Goal: Transaction & Acquisition: Purchase product/service

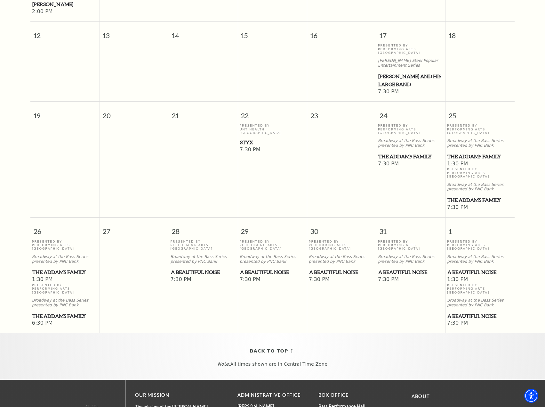
scroll to position [288, 0]
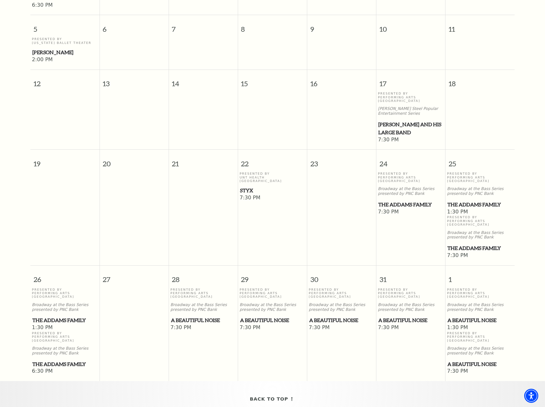
click at [336, 316] on span "A Beautiful Noise" at bounding box center [341, 320] width 65 height 8
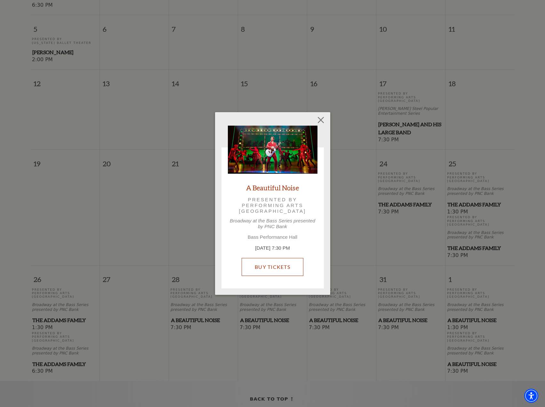
click at [283, 268] on link "Buy Tickets" at bounding box center [273, 267] width 62 height 18
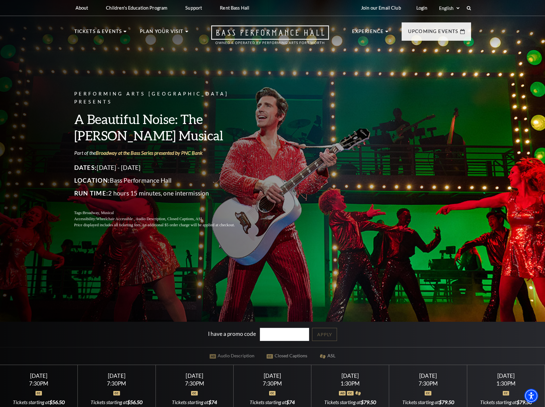
click at [197, 384] on div "7:30PM" at bounding box center [194, 383] width 62 height 5
click at [198, 388] on div at bounding box center [194, 389] width 62 height 6
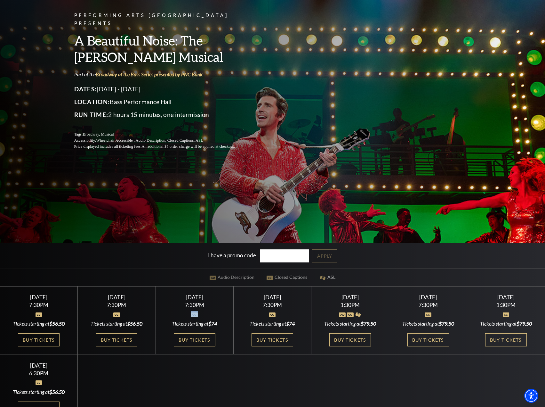
scroll to position [96, 0]
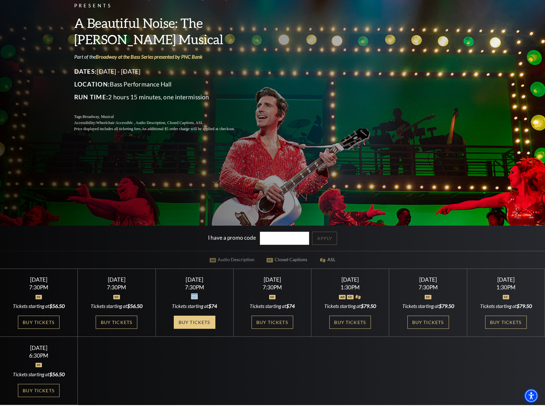
click at [191, 323] on link "Buy Tickets" at bounding box center [195, 321] width 42 height 13
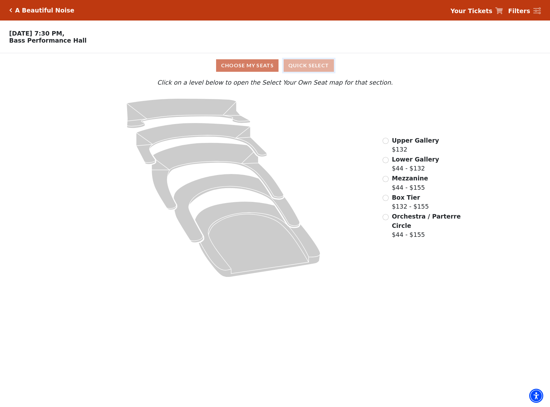
click at [312, 64] on button "Quick Select" at bounding box center [309, 65] width 50 height 12
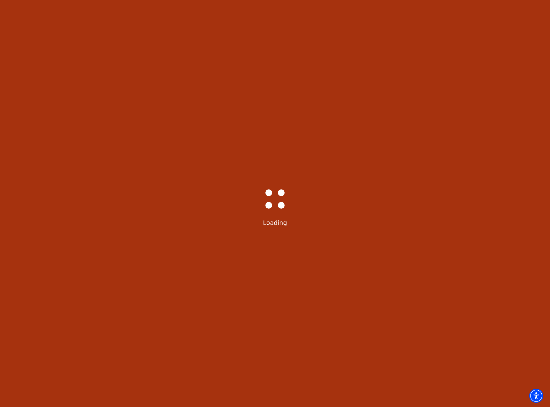
select select "6222"
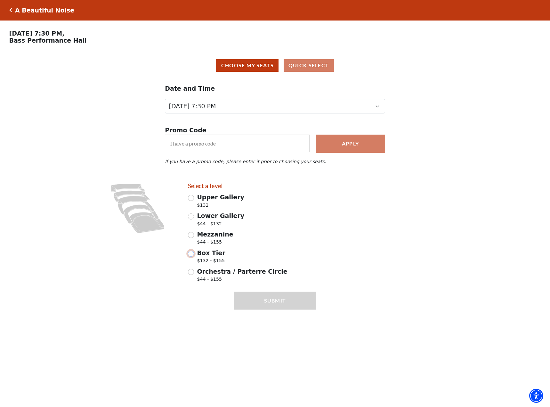
click at [193, 257] on input "Box Tier $132 - $155" at bounding box center [191, 253] width 6 height 6
radio input "true"
click at [328, 219] on input "Premium $155.00" at bounding box center [328, 216] width 6 height 6
radio input "true"
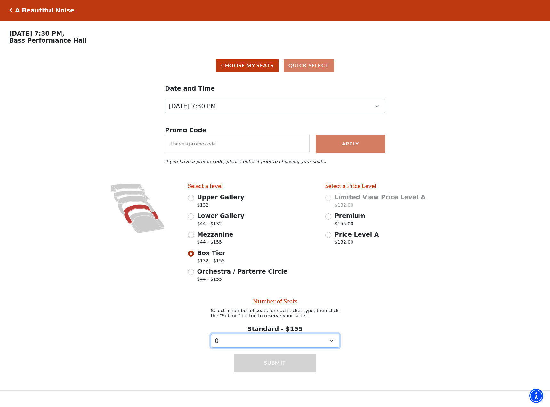
click at [331, 344] on select "0 1 2 3 4 5 6 7 8 9" at bounding box center [275, 340] width 128 height 14
select select "1"
click at [211, 339] on select "0 1 2 3 4 5 6 7 8 9" at bounding box center [275, 340] width 128 height 14
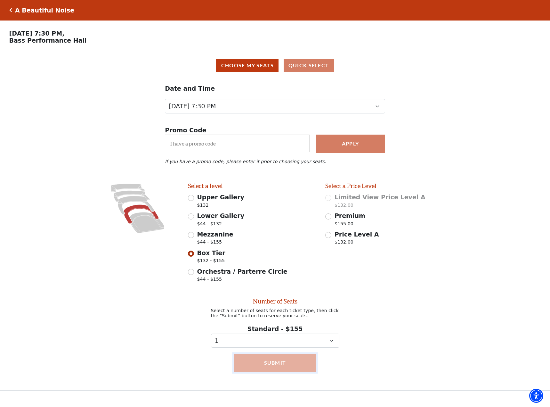
click at [291, 366] on button "Submit" at bounding box center [275, 363] width 83 height 18
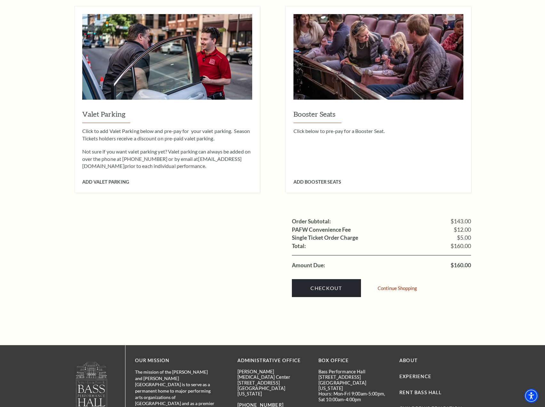
scroll to position [448, 0]
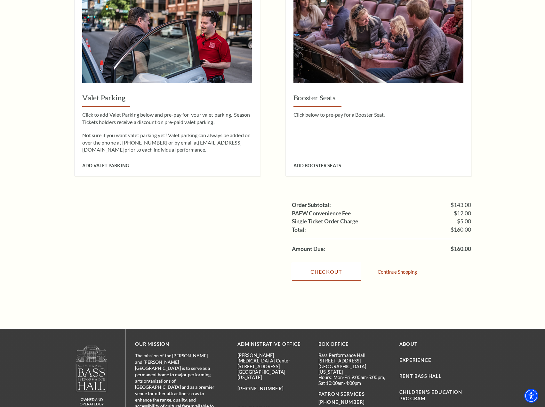
click at [323, 263] on link "Checkout" at bounding box center [326, 272] width 69 height 18
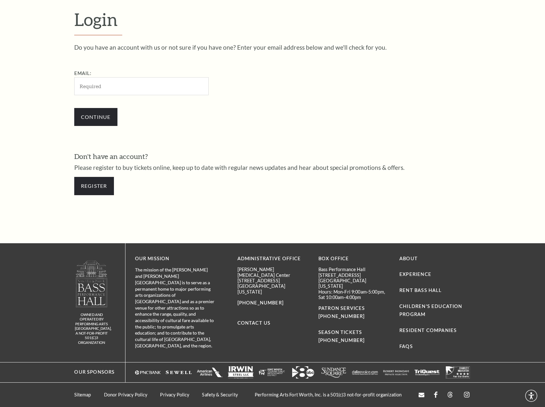
scroll to position [193, 0]
click at [90, 91] on input "Email:" at bounding box center [141, 86] width 135 height 18
type input "[EMAIL_ADDRESS][DOMAIN_NAME]"
drag, startPoint x: 99, startPoint y: 116, endPoint x: 104, endPoint y: 117, distance: 5.8
click at [99, 117] on input "Continue" at bounding box center [95, 117] width 43 height 18
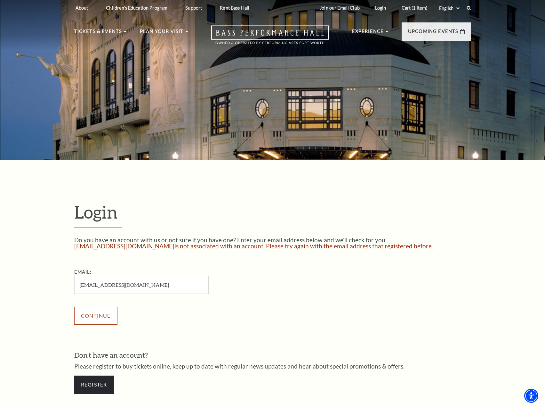
click at [99, 313] on input "Continue" at bounding box center [95, 316] width 43 height 18
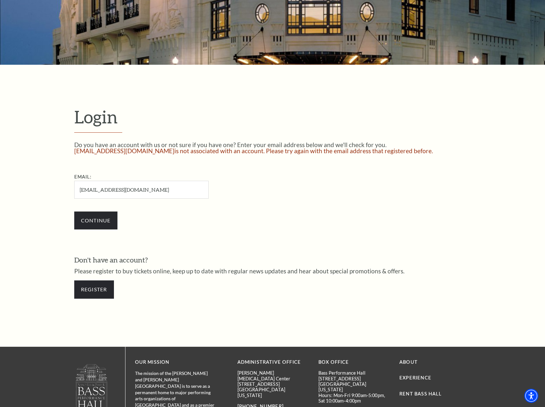
scroll to position [96, 0]
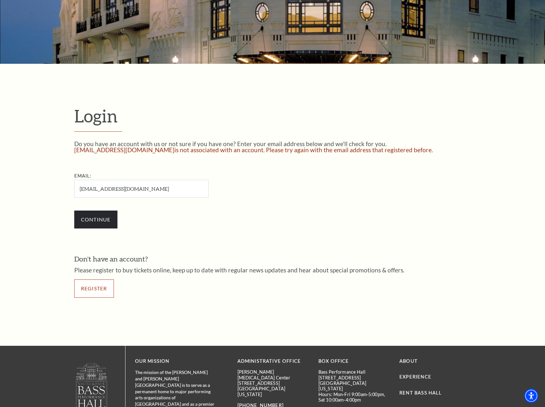
click at [95, 285] on link "Register" at bounding box center [94, 288] width 40 height 18
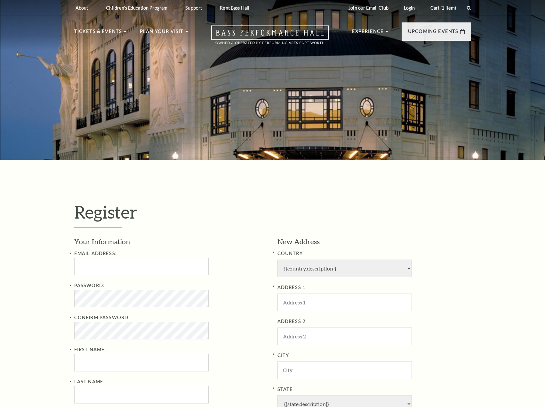
select select "1"
select select "TX"
click at [91, 269] on input "Email Address:" at bounding box center [141, 267] width 135 height 18
type input "MarkAllentxwine@outlook.com"
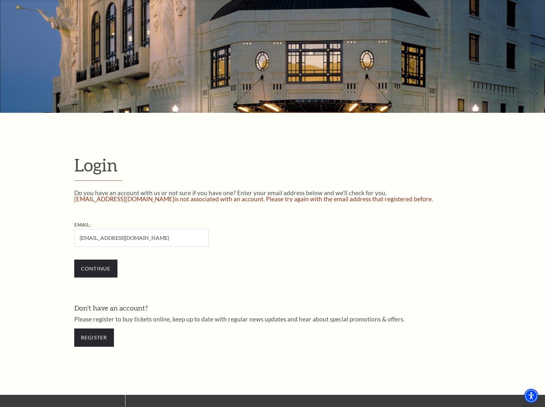
scroll to position [64, 0]
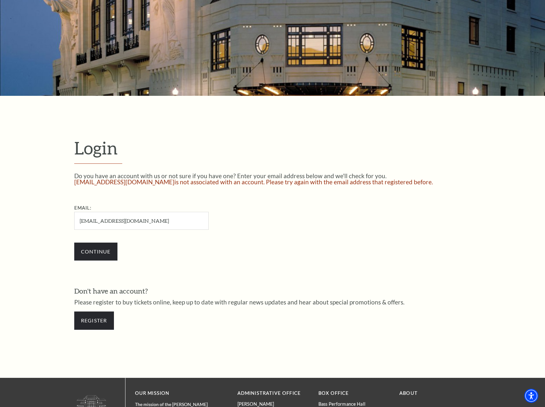
drag, startPoint x: 149, startPoint y: 220, endPoint x: 46, endPoint y: 224, distance: 103.2
click at [46, 224] on form "Login Do you have an account with us or not sure if you have one? Enter your em…" at bounding box center [272, 237] width 545 height 282
type input "[EMAIL_ADDRESS][DOMAIN_NAME]"
click at [96, 253] on input "Continue" at bounding box center [95, 251] width 43 height 18
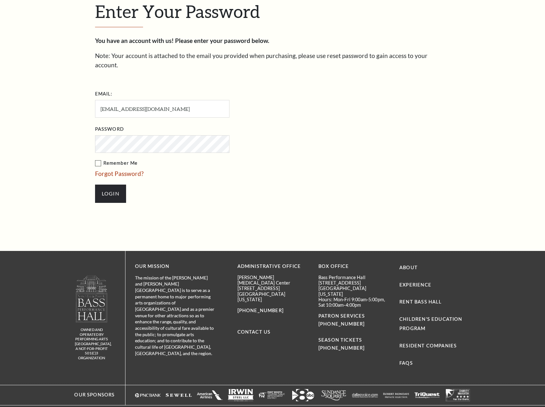
scroll to position [208, 0]
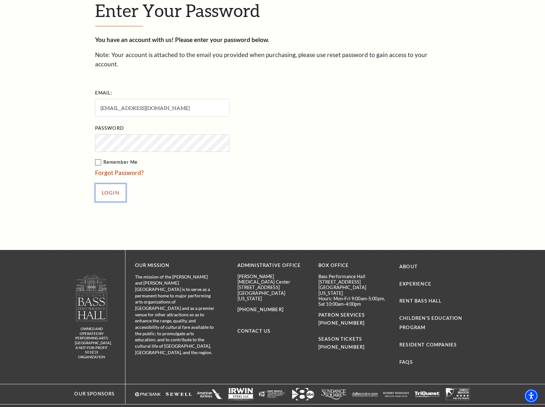
click at [117, 184] on input "Login" at bounding box center [110, 193] width 31 height 18
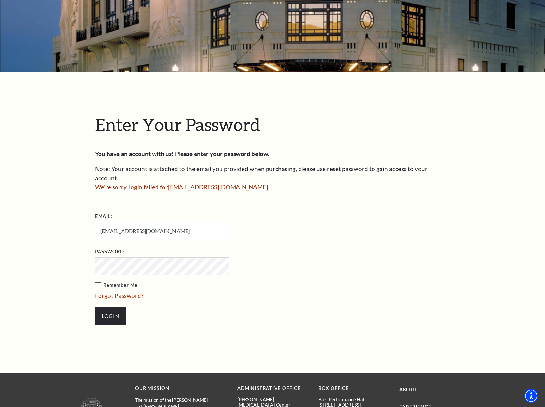
scroll to position [96, 0]
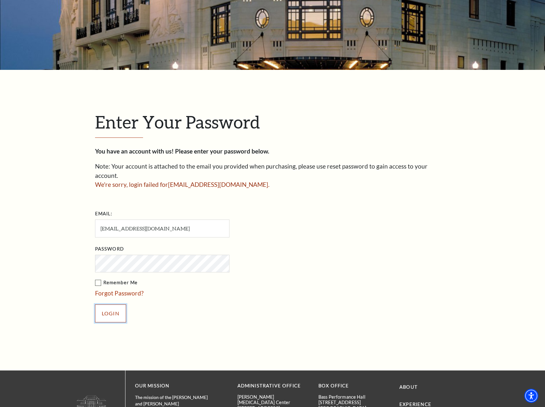
click at [105, 304] on input "Login" at bounding box center [110, 313] width 31 height 18
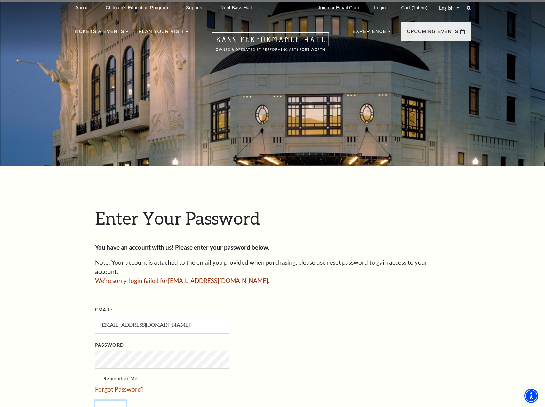
click at [106, 400] on input "Login" at bounding box center [110, 409] width 31 height 18
click at [95, 400] on input "Login" at bounding box center [110, 409] width 31 height 18
click at [118, 385] on link "Forgot Password?" at bounding box center [119, 388] width 49 height 7
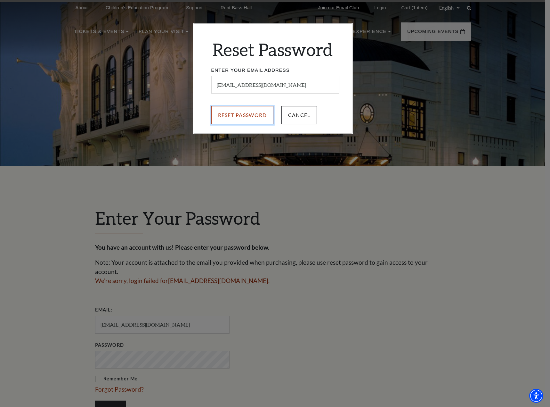
click at [252, 114] on input "Reset Password" at bounding box center [242, 115] width 62 height 18
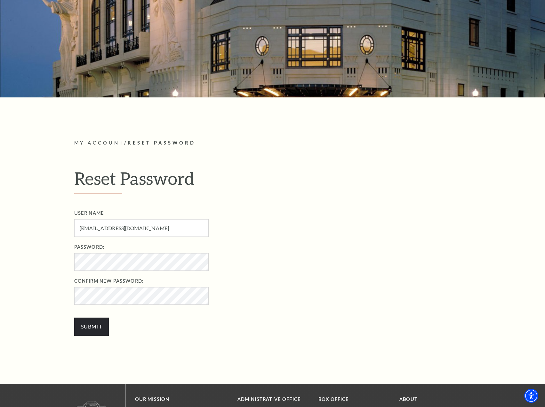
scroll to position [64, 0]
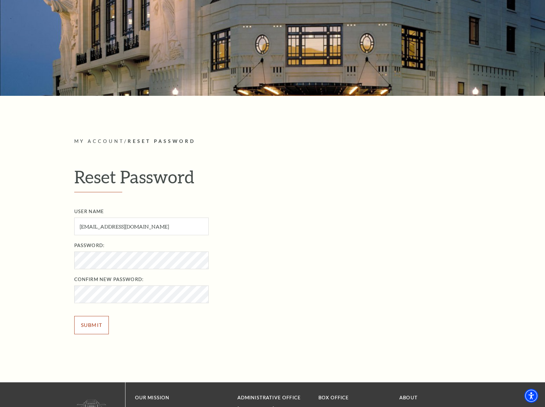
click at [88, 324] on input "Submit" at bounding box center [91, 325] width 35 height 18
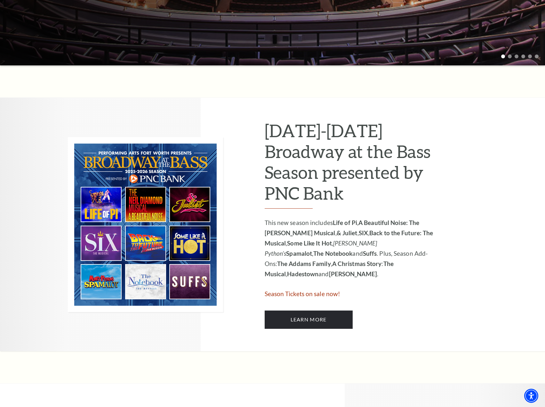
scroll to position [224, 0]
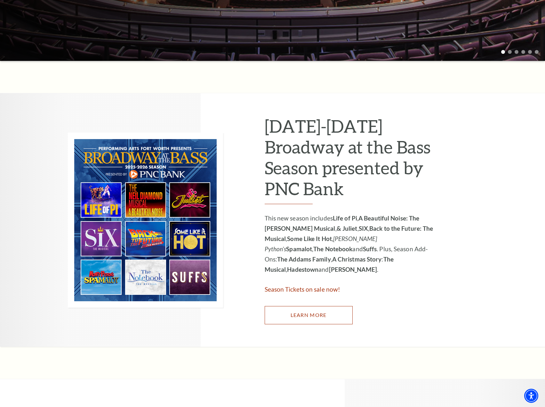
click at [319, 312] on link "Learn More" at bounding box center [309, 315] width 88 height 18
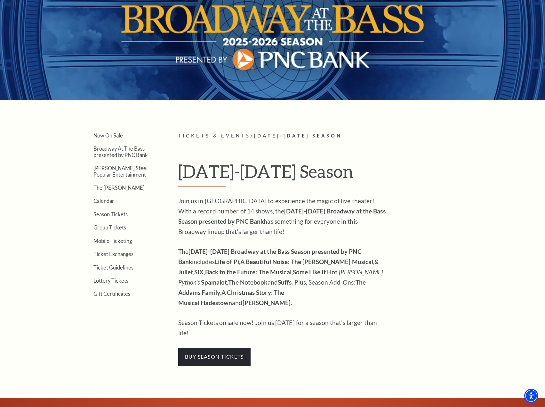
scroll to position [64, 0]
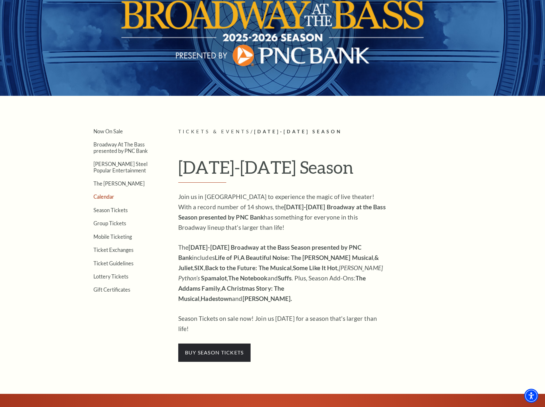
click at [104, 198] on link "Calendar" at bounding box center [104, 196] width 21 height 6
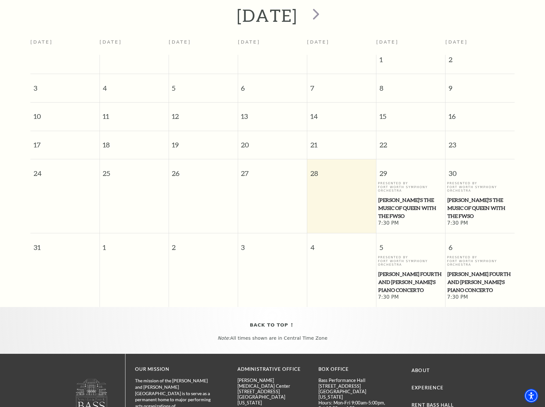
scroll to position [64, 0]
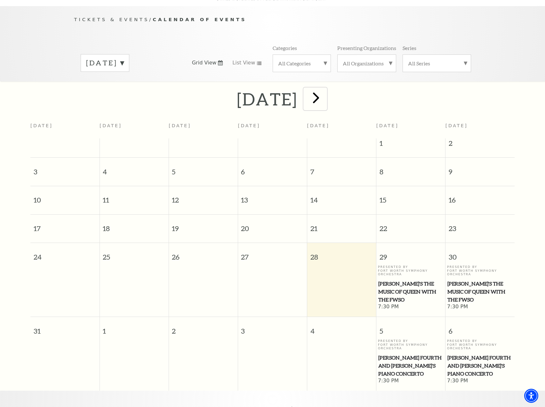
click at [325, 88] on span "next" at bounding box center [316, 97] width 18 height 18
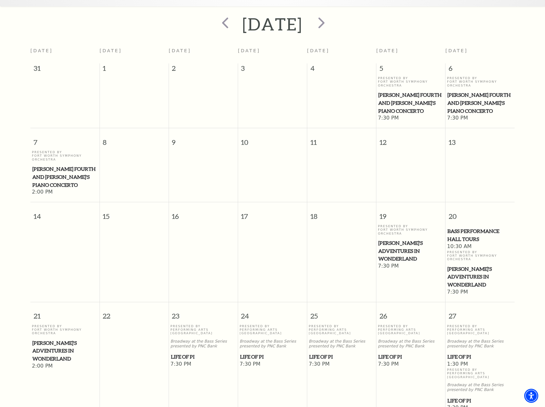
scroll to position [121, 0]
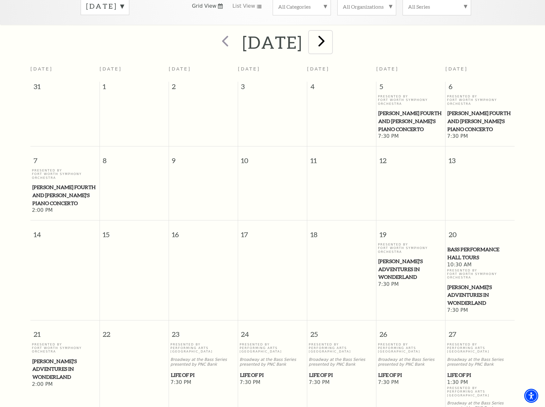
click at [331, 32] on span "next" at bounding box center [322, 41] width 18 height 18
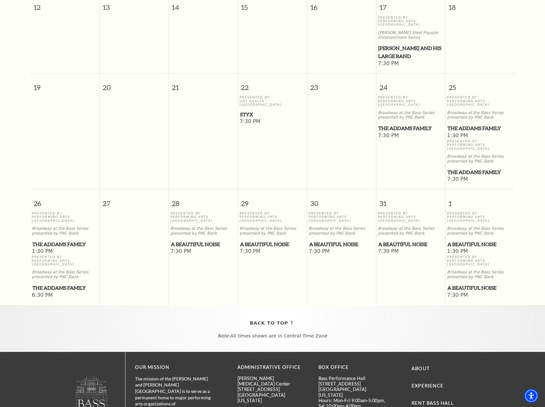
scroll to position [377, 0]
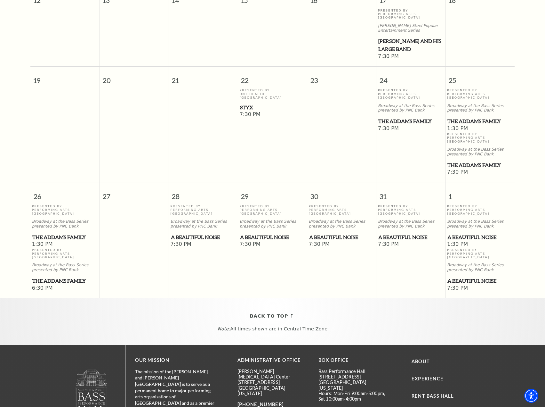
click at [328, 233] on span "A Beautiful Noise" at bounding box center [341, 237] width 65 height 8
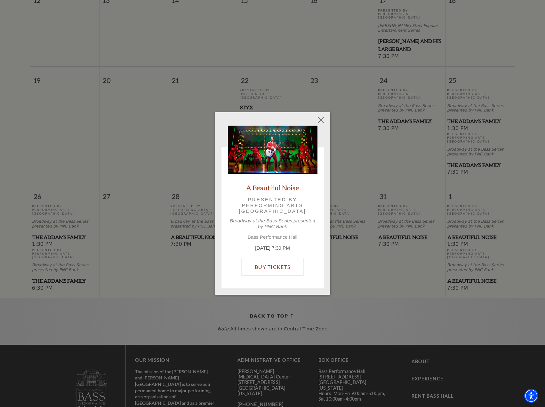
click at [276, 267] on link "Buy Tickets" at bounding box center [273, 267] width 62 height 18
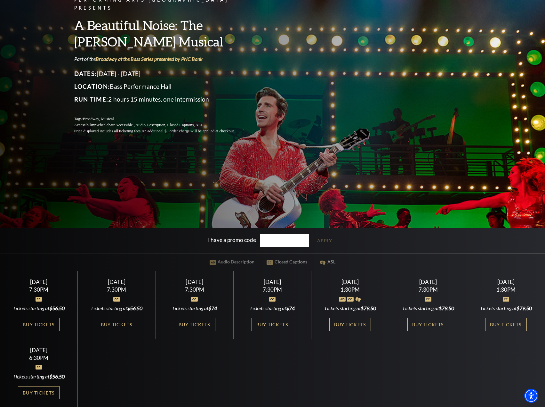
scroll to position [96, 0]
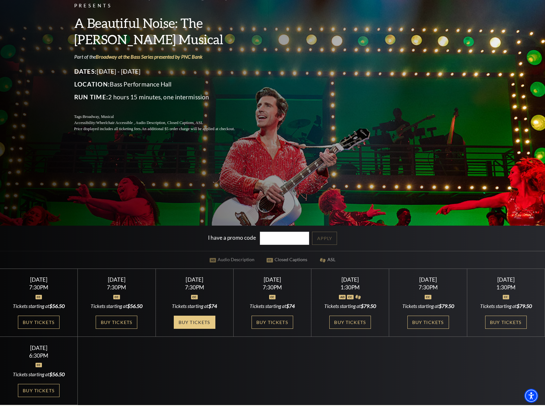
click at [198, 319] on link "Buy Tickets" at bounding box center [195, 321] width 42 height 13
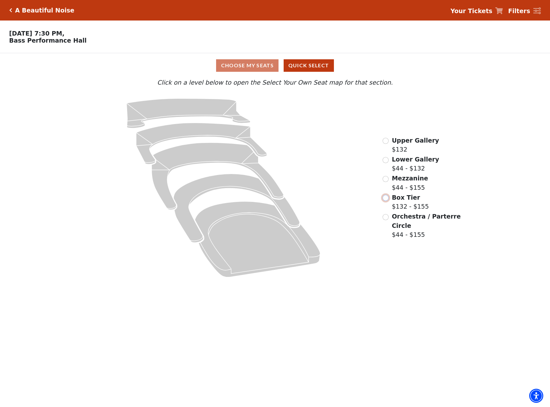
click at [385, 201] on input "Box Tier$132 - $155\a" at bounding box center [386, 198] width 6 height 6
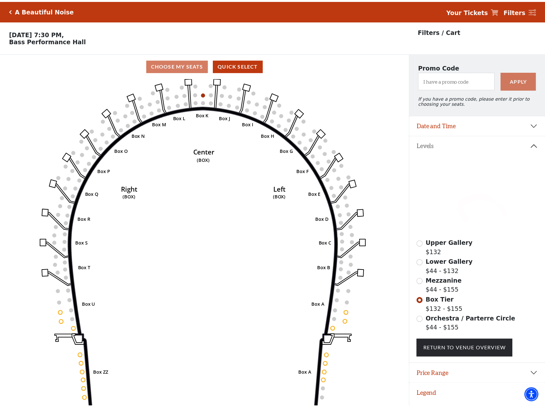
scroll to position [16, 0]
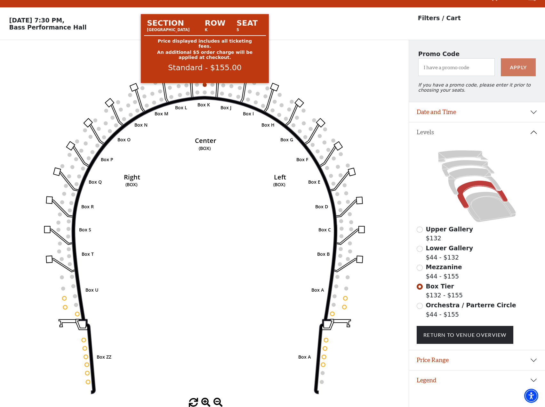
click at [204, 85] on circle at bounding box center [205, 85] width 4 height 4
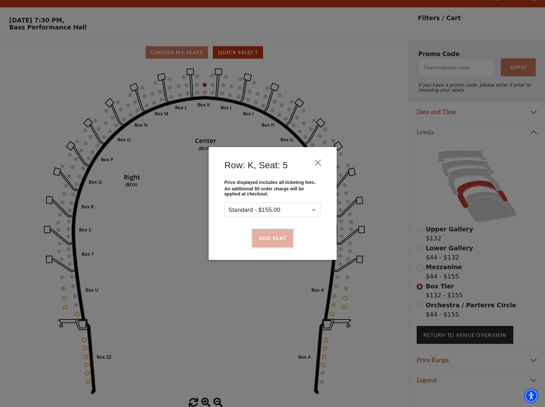
click at [277, 238] on button "Add Seat" at bounding box center [272, 238] width 41 height 18
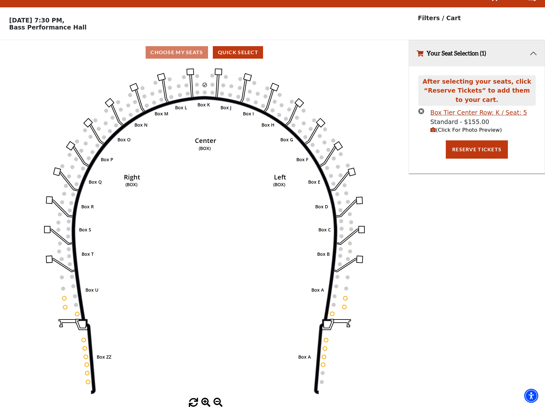
scroll to position [0, 0]
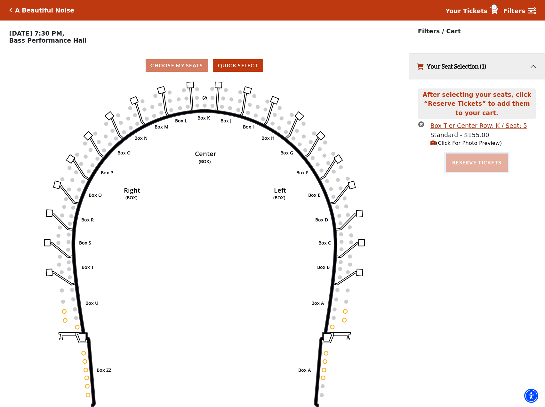
click at [468, 162] on button "Reserve Tickets" at bounding box center [477, 162] width 62 height 18
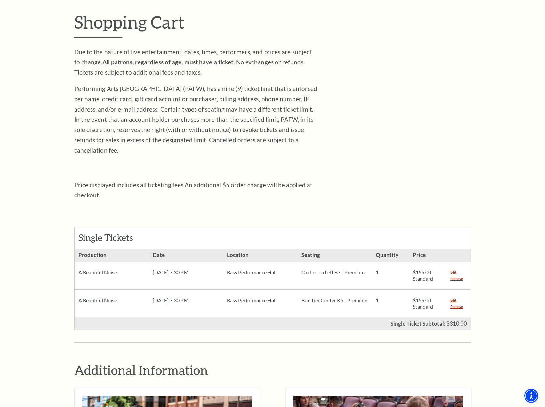
scroll to position [96, 0]
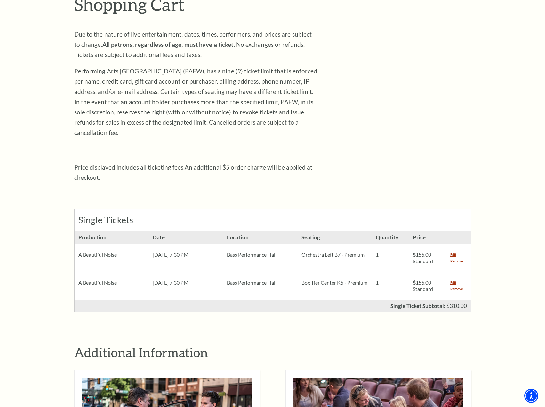
click at [455, 286] on link "Remove" at bounding box center [457, 289] width 13 height 6
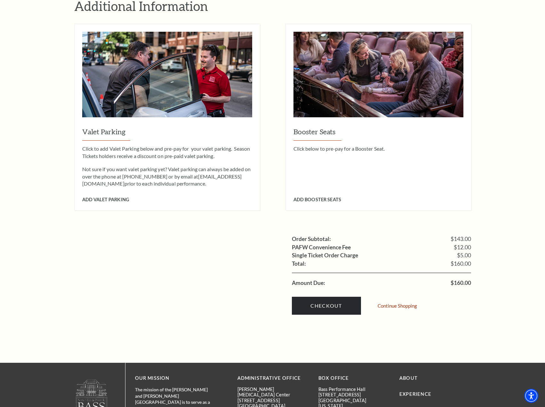
scroll to position [416, 0]
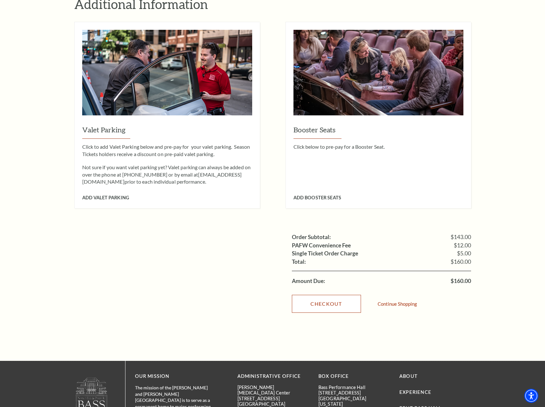
click at [327, 295] on link "Checkout" at bounding box center [326, 304] width 69 height 18
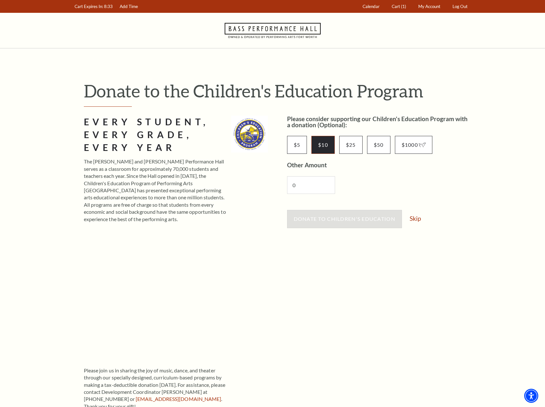
click at [317, 143] on input "$10" at bounding box center [323, 145] width 23 height 18
click at [367, 218] on span "Donate to Children's Education" at bounding box center [345, 219] width 102 height 6
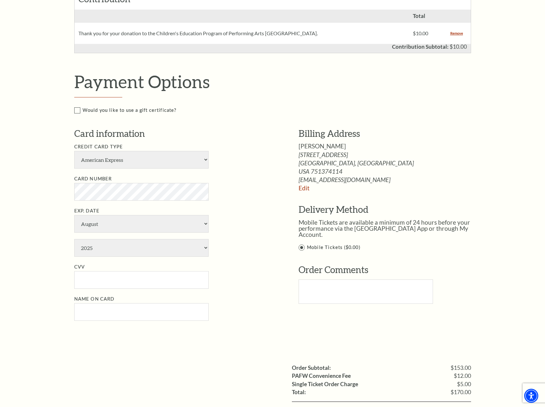
scroll to position [288, 0]
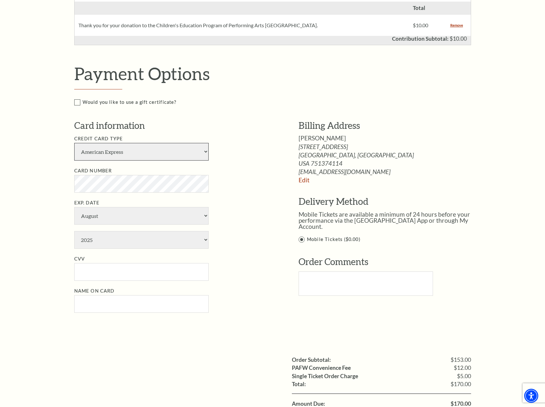
click at [205, 151] on select "American Express Visa Master Card Discover" at bounding box center [141, 152] width 135 height 18
select select "24"
click at [74, 143] on select "American Express Visa Master Card Discover" at bounding box center [141, 152] width 135 height 18
select select "9"
select select "2030"
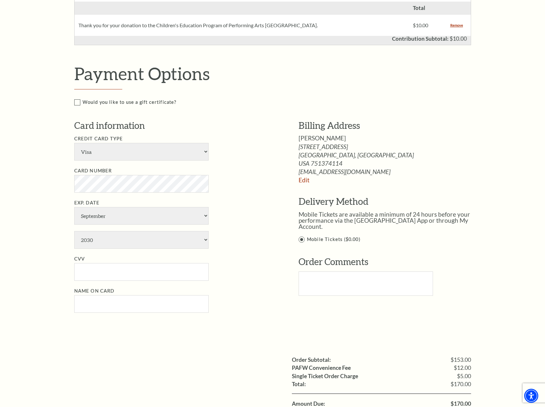
type input "228"
type input "Mark J Allen"
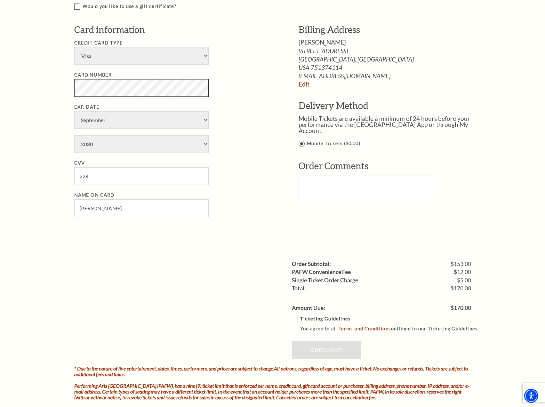
scroll to position [384, 0]
click at [295, 320] on label "Ticketing Guidelines You agree to all Terms and Conditions outlined in our Tick…" at bounding box center [388, 324] width 193 height 18
click at [0, 0] on input "Ticketing Guidelines You agree to all Terms and Conditions outlined in our Tick…" at bounding box center [0, 0] width 0 height 0
click at [327, 348] on link "Checkout" at bounding box center [326, 349] width 69 height 18
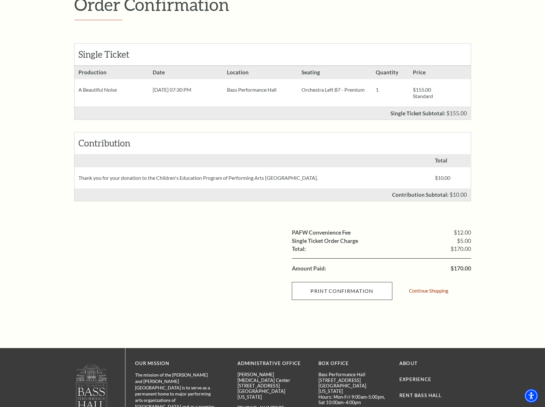
scroll to position [64, 0]
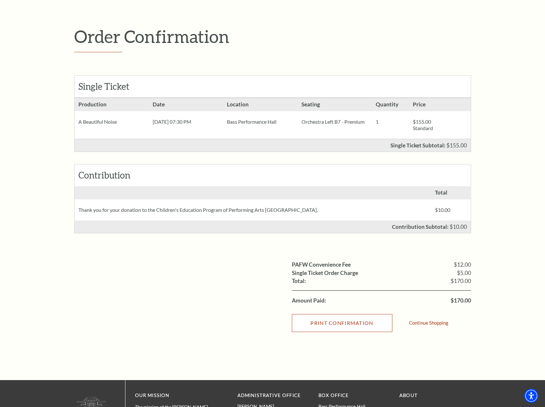
click at [338, 323] on input "Print Confirmation" at bounding box center [342, 323] width 101 height 18
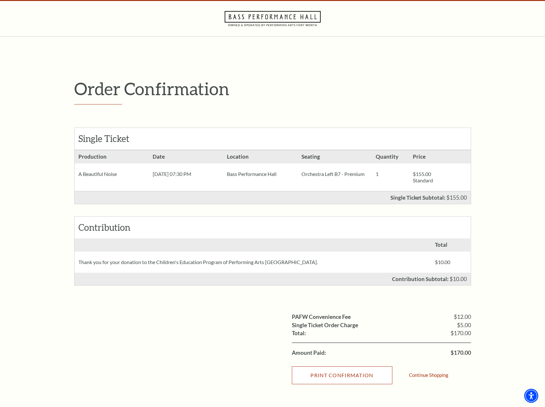
scroll to position [0, 0]
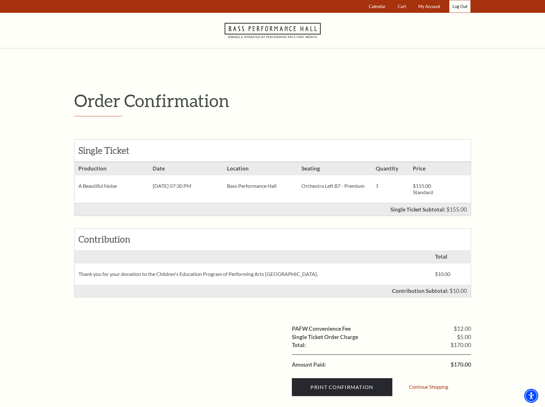
click at [459, 6] on link "Log Out" at bounding box center [460, 6] width 21 height 12
